Goal: Task Accomplishment & Management: Use online tool/utility

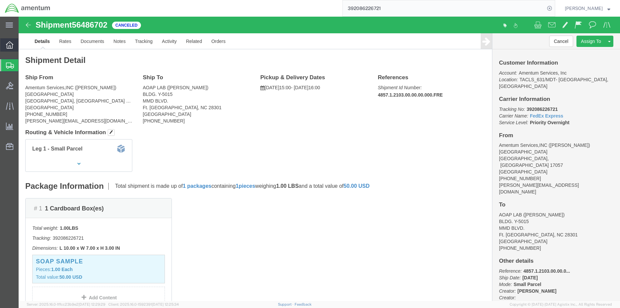
click at [5, 48] on div at bounding box center [9, 44] width 19 height 13
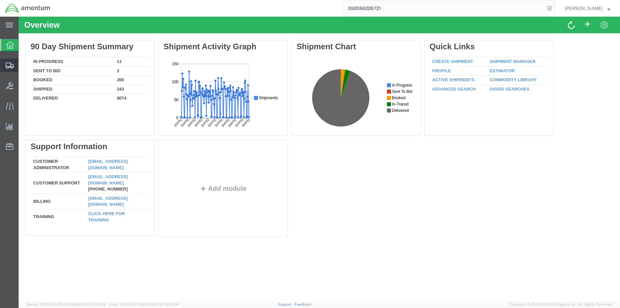
click at [0, 0] on span "Shipment Manager" at bounding box center [0, 0] width 0 height 0
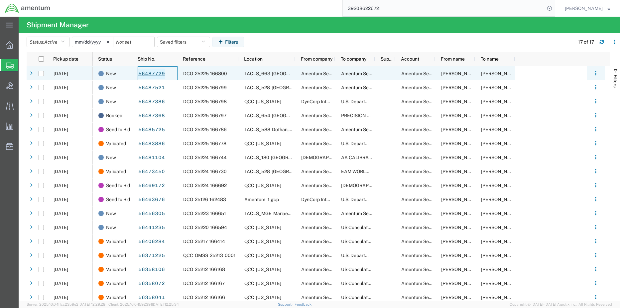
click at [154, 74] on link "56487729" at bounding box center [151, 73] width 27 height 11
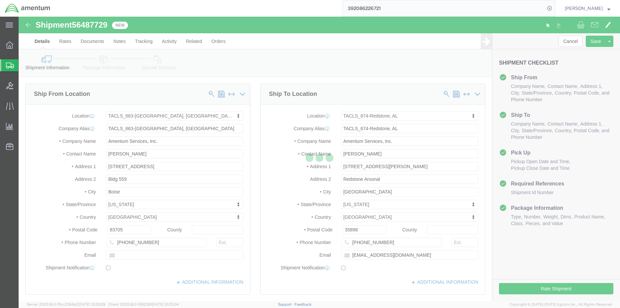
select select "42730"
select select "42736"
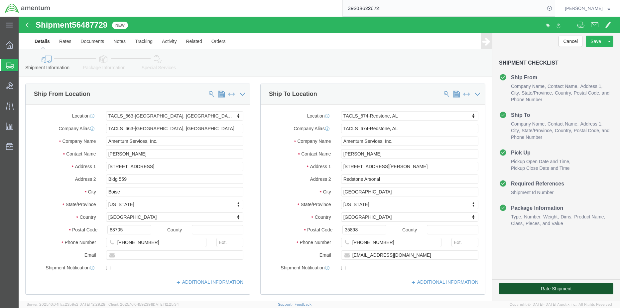
click button "Rate Shipment"
